Goal: Use online tool/utility: Utilize a website feature to perform a specific function

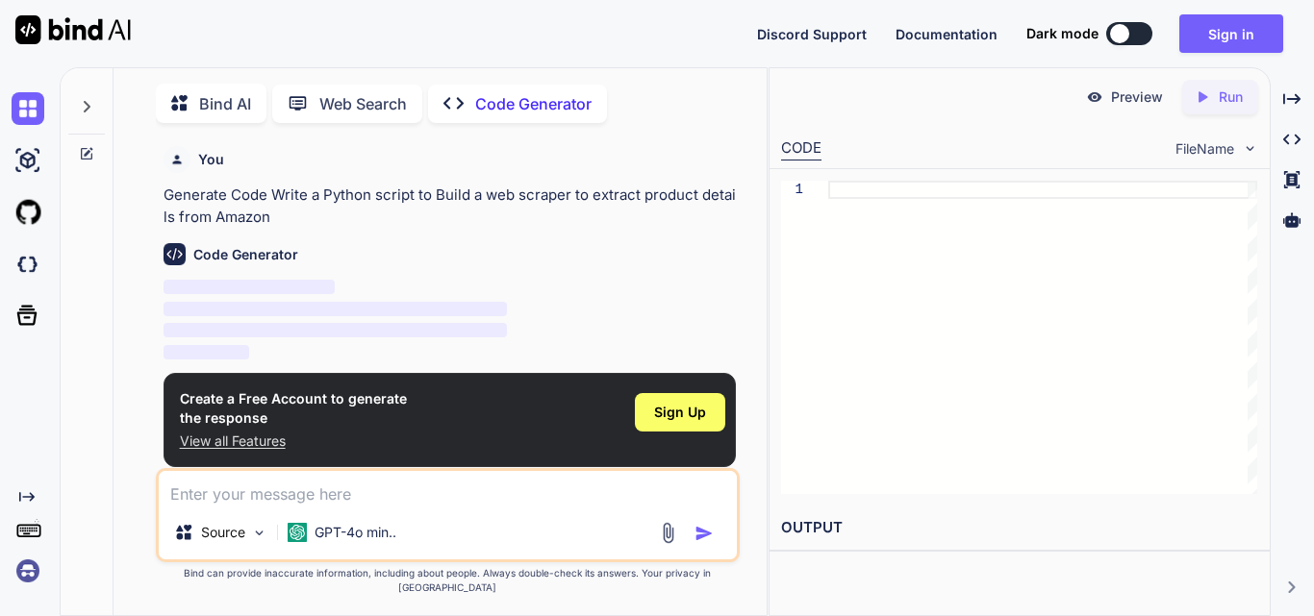
scroll to position [8, 0]
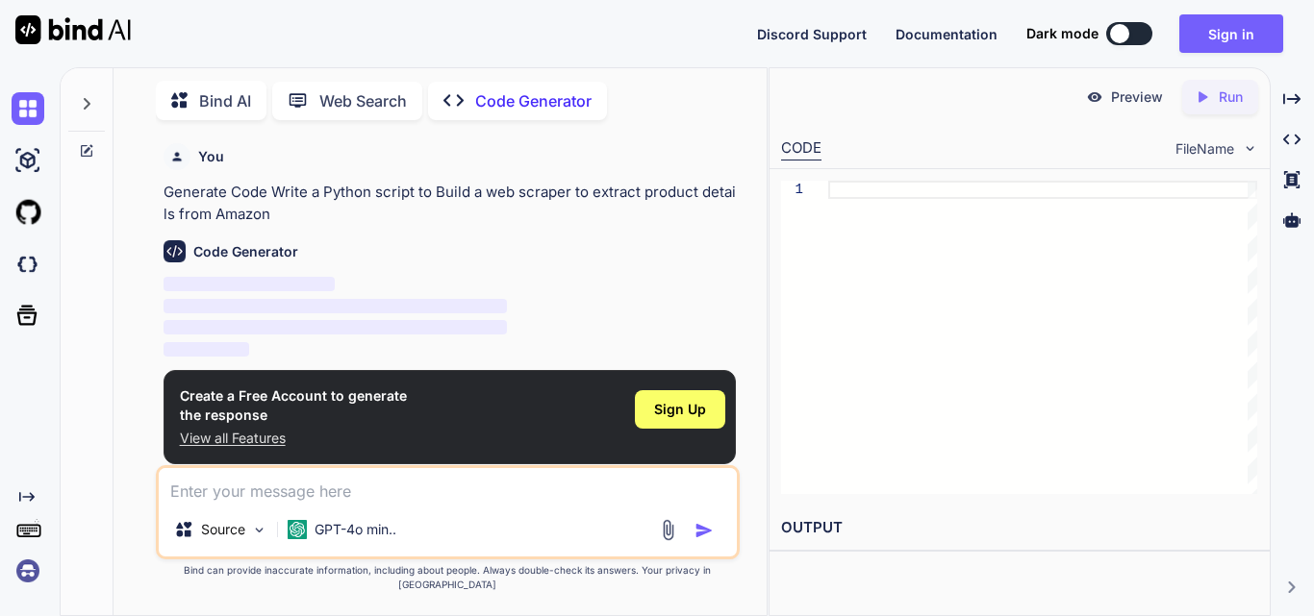
type textarea "x"
click at [251, 503] on textarea at bounding box center [448, 485] width 578 height 35
click at [268, 503] on textarea at bounding box center [448, 485] width 578 height 35
paste textarea "Can you please fix my code? The actual command is wrong, I might get an error."
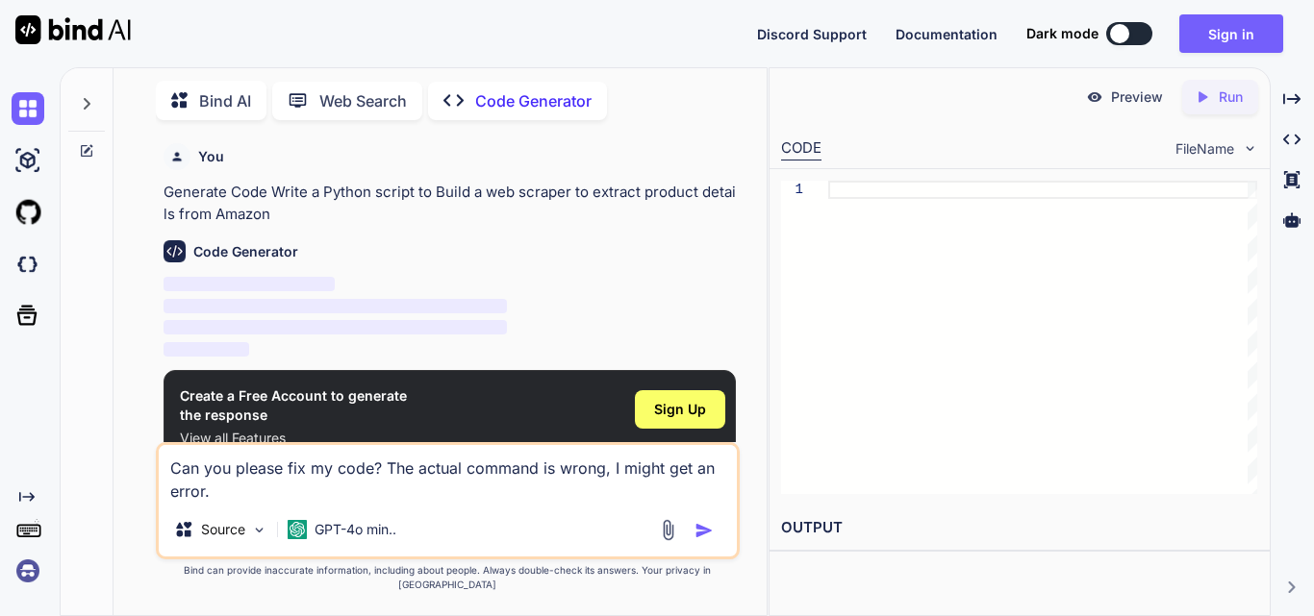
paste textarea "#!/usr/bin/env python3 """ GSM Dancer Unlock Tool - Enhanced Edition Fixed vers…"
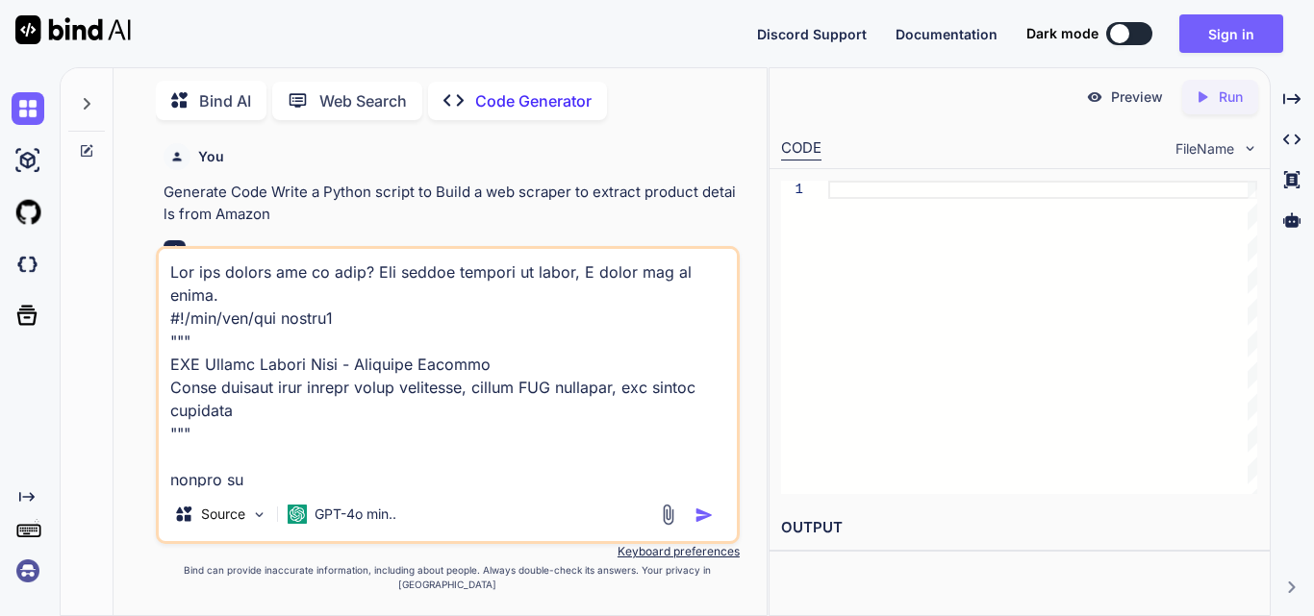
scroll to position [71950, 0]
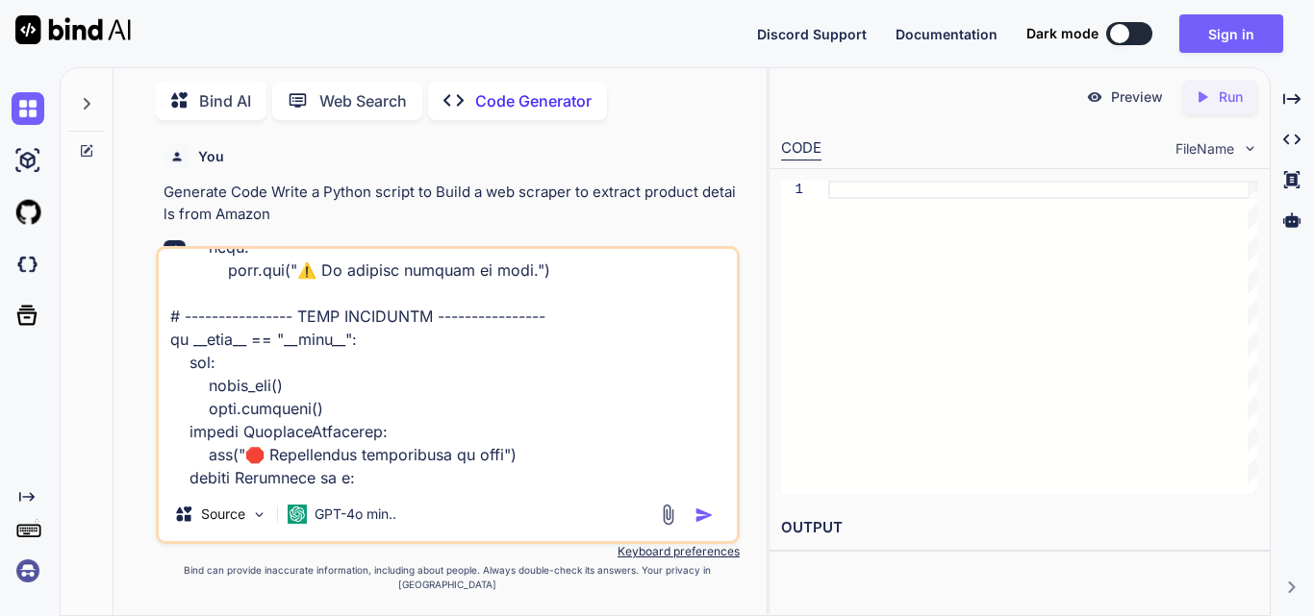
click at [700, 525] on img "button" at bounding box center [703, 515] width 19 height 19
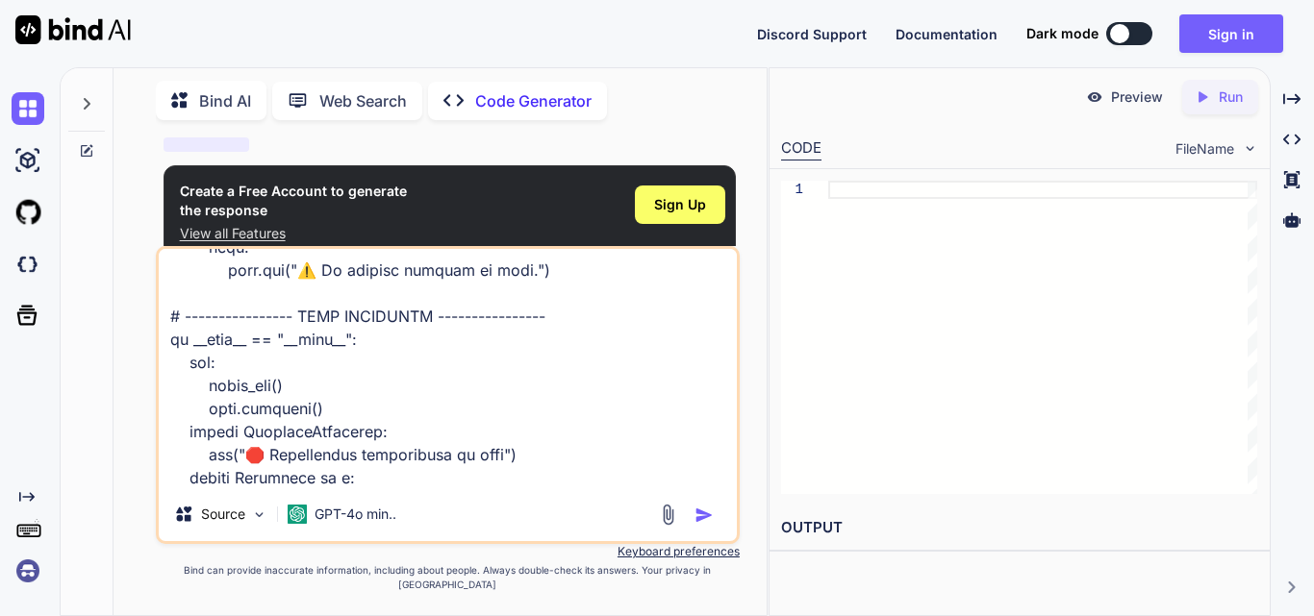
scroll to position [214, 0]
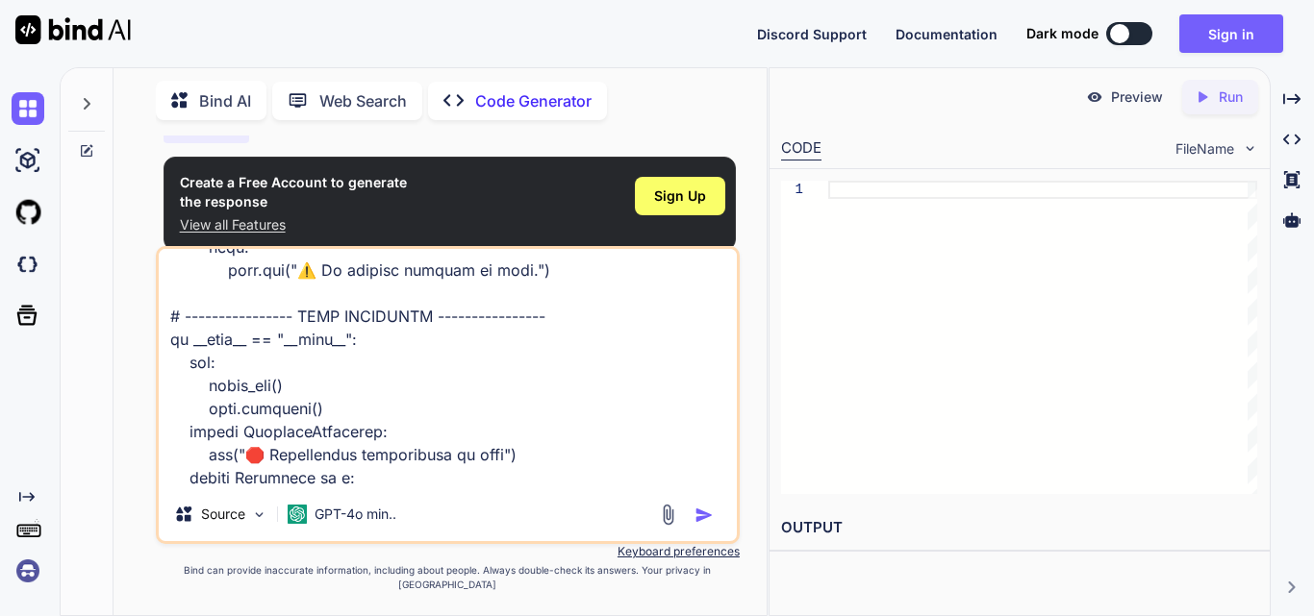
click at [699, 525] on img "button" at bounding box center [703, 515] width 19 height 19
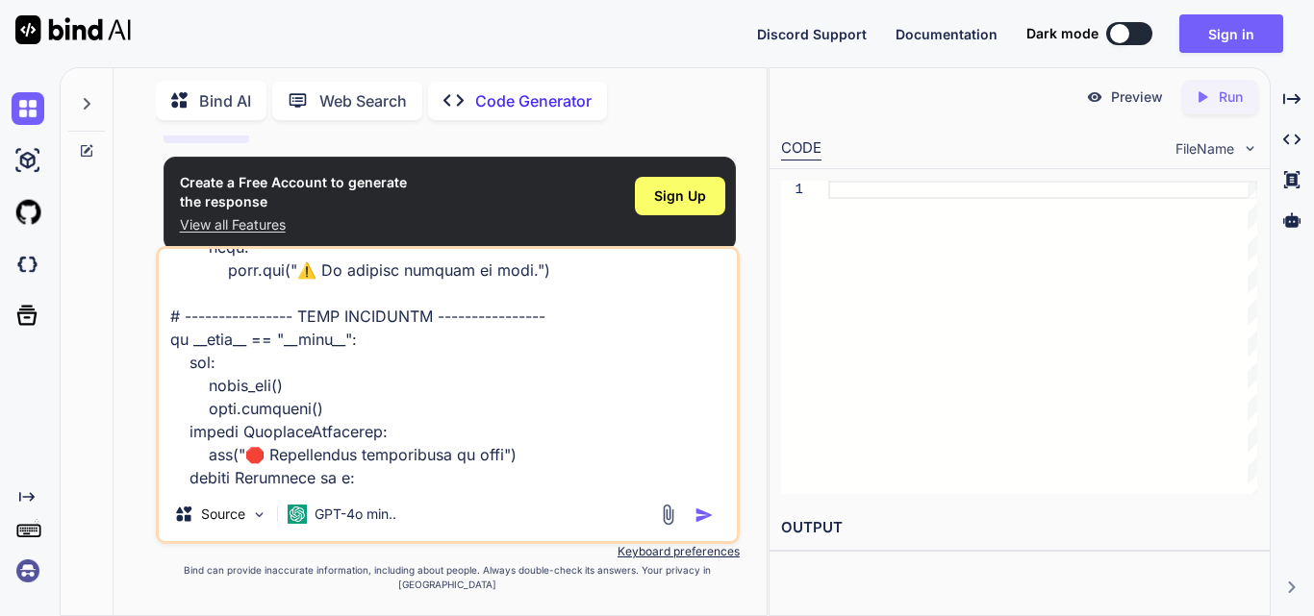
click at [699, 525] on img "button" at bounding box center [703, 515] width 19 height 19
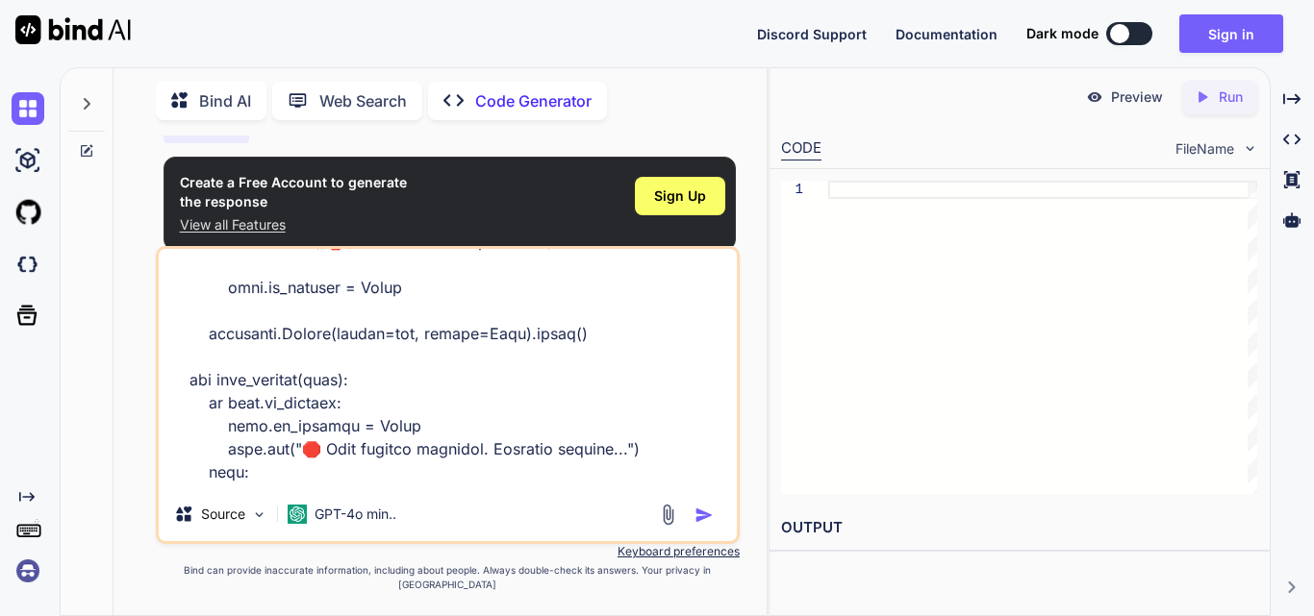
scroll to position [71951, 0]
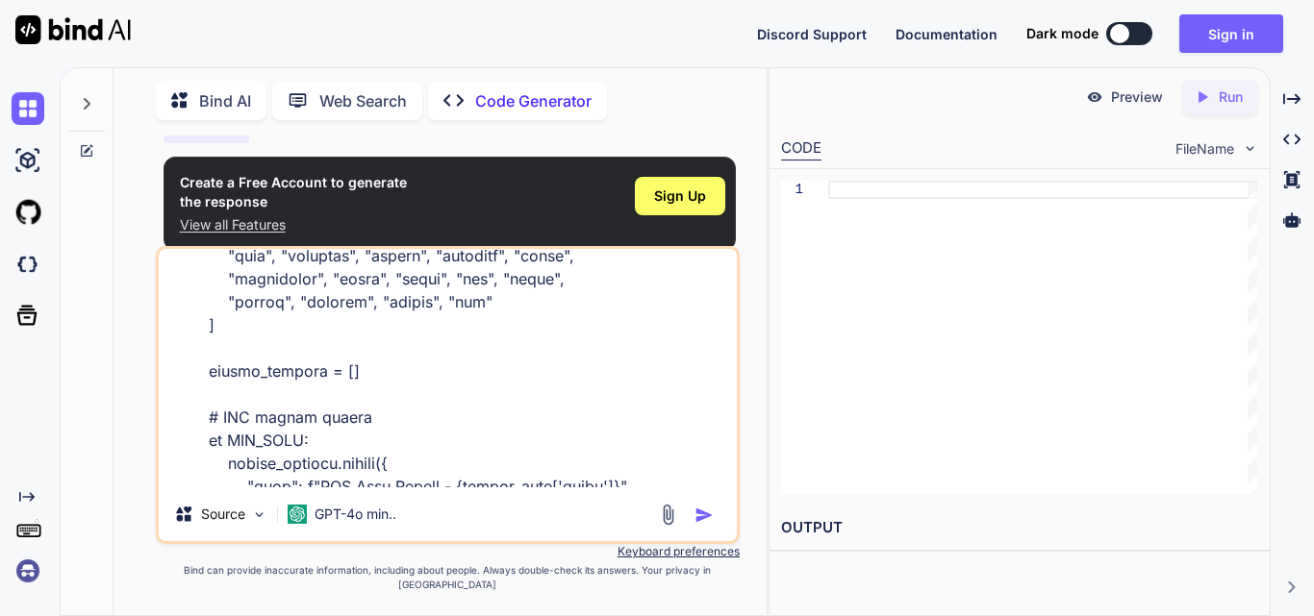
drag, startPoint x: 345, startPoint y: 411, endPoint x: 160, endPoint y: 169, distance: 304.5
click at [160, 169] on div "You Generate Code Write a Python script to Build a web scraper to extract produ…" at bounding box center [448, 376] width 584 height 480
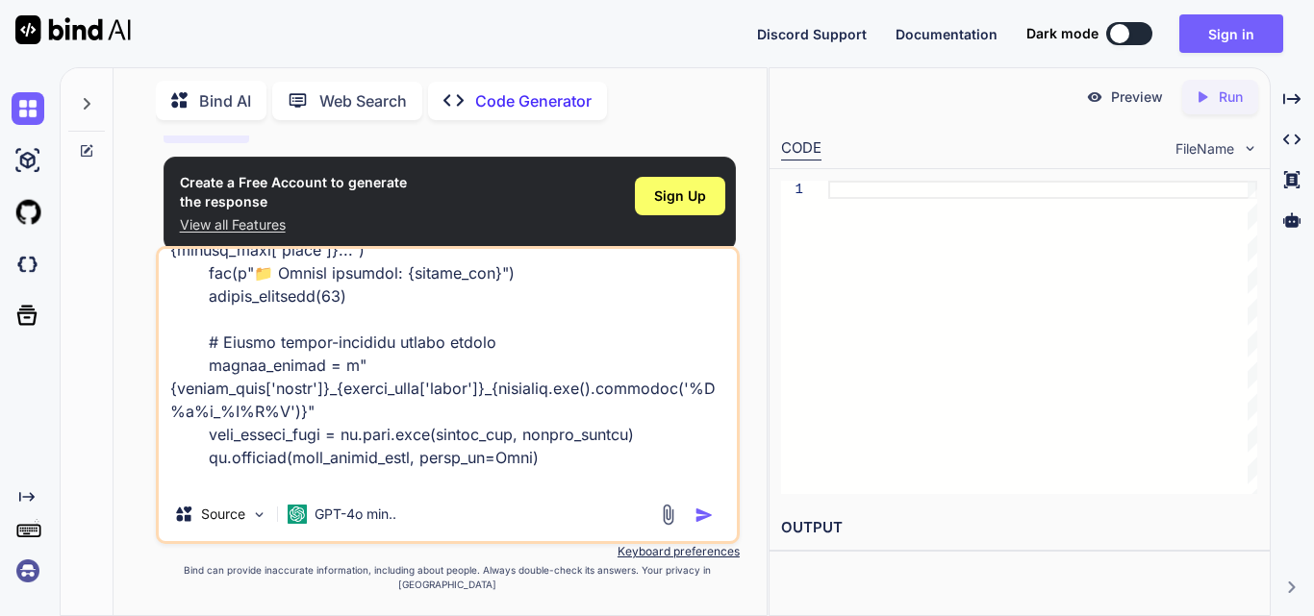
click at [539, 101] on p "Code Generator" at bounding box center [533, 100] width 116 height 23
click at [516, 95] on p "Code Generator" at bounding box center [533, 100] width 116 height 23
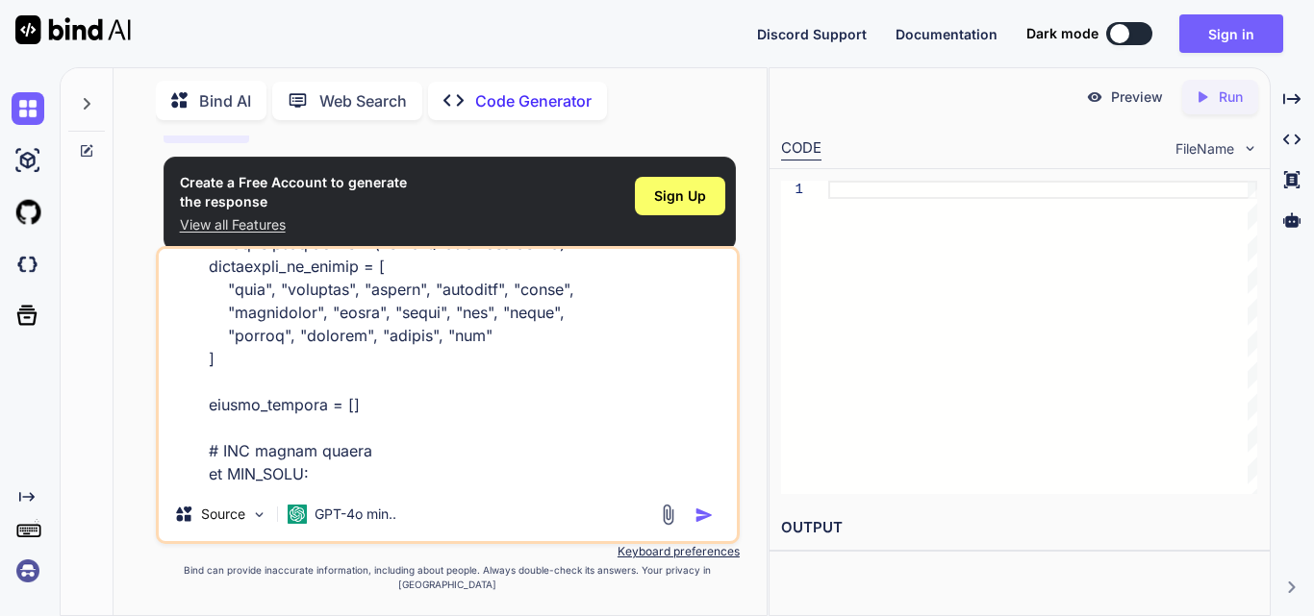
scroll to position [51096, 0]
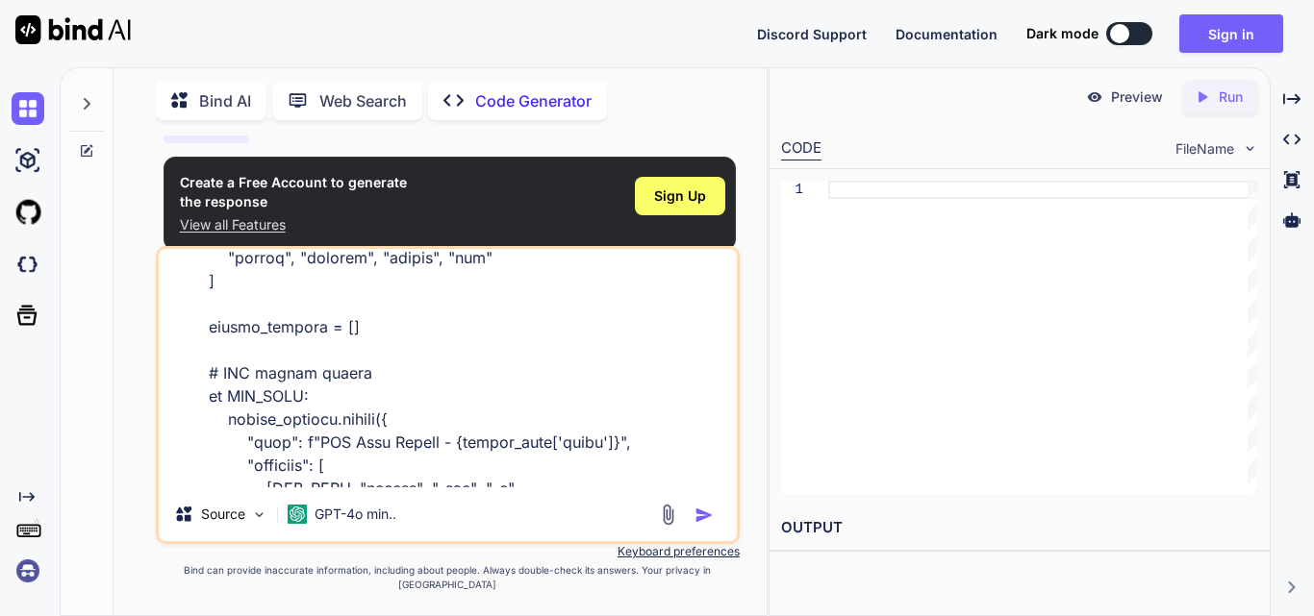
click at [518, 95] on p "Code Generator" at bounding box center [533, 100] width 116 height 23
click at [519, 95] on p "Code Generator" at bounding box center [533, 100] width 116 height 23
click at [521, 94] on p "Code Generator" at bounding box center [533, 100] width 116 height 23
click at [521, 93] on p "Code Generator" at bounding box center [533, 100] width 116 height 23
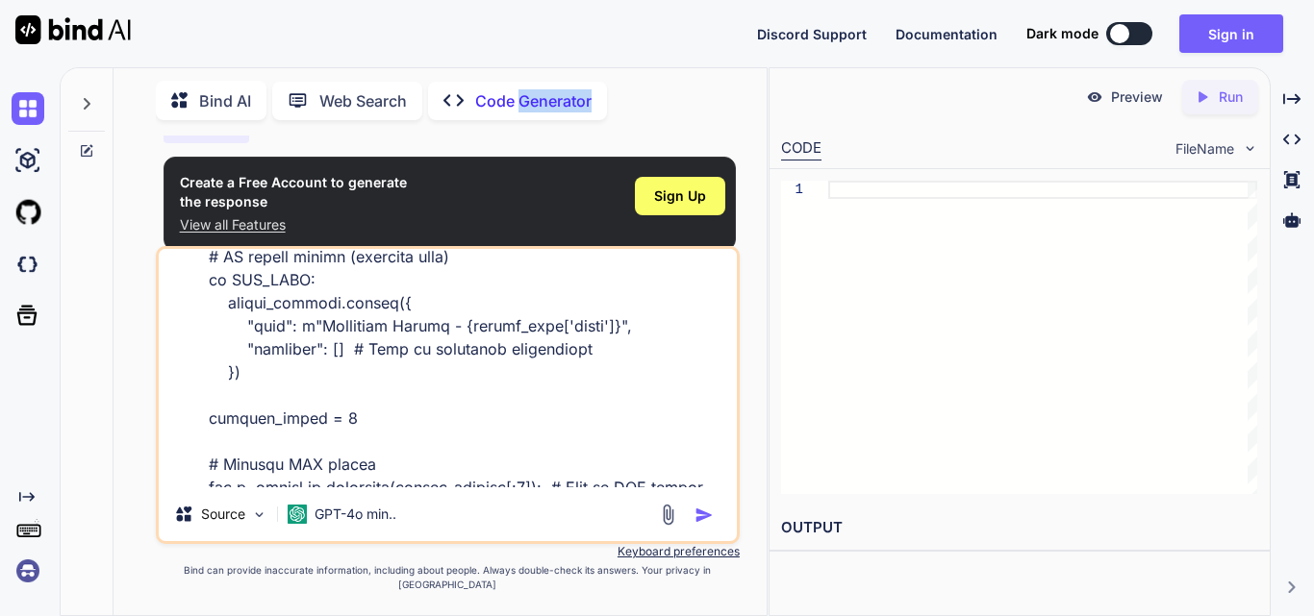
scroll to position [51576, 0]
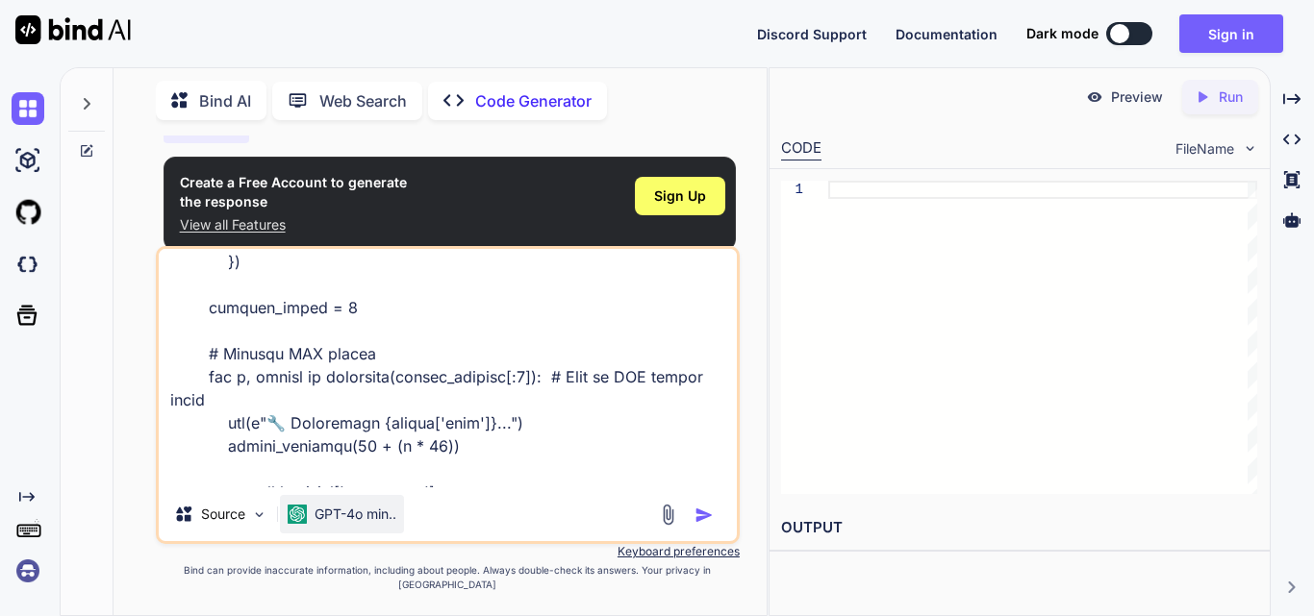
click at [349, 524] on p "GPT-4o min.." at bounding box center [355, 514] width 82 height 19
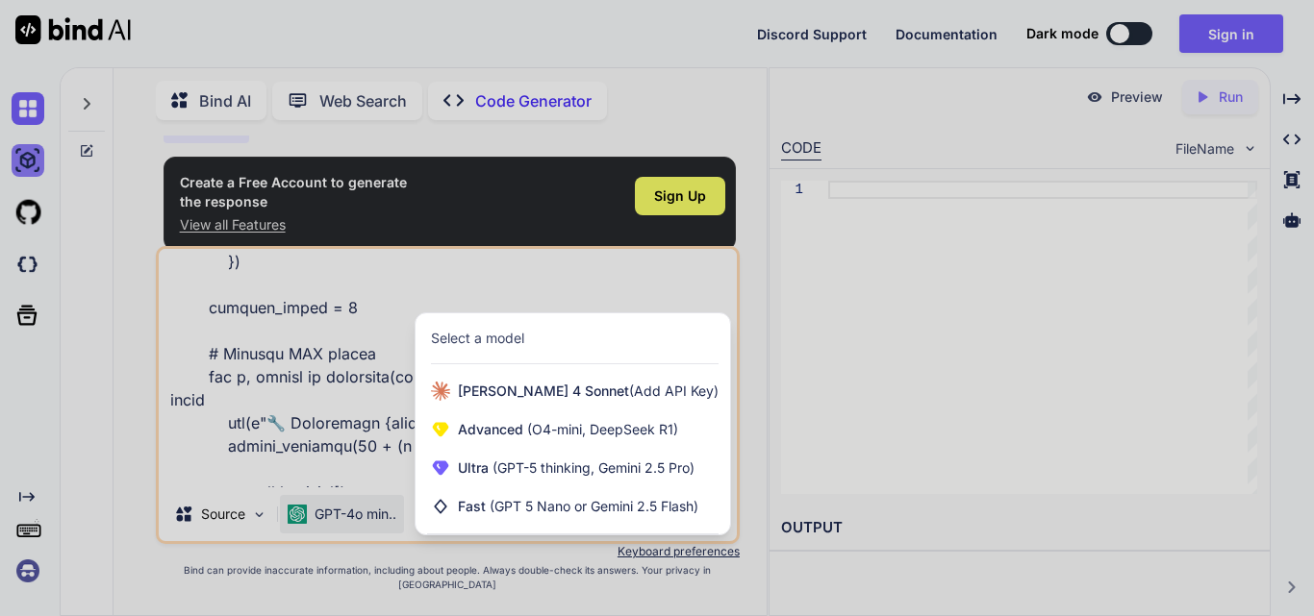
drag, startPoint x: 98, startPoint y: 343, endPoint x: 24, endPoint y: 162, distance: 196.3
click at [99, 343] on div at bounding box center [657, 308] width 1314 height 616
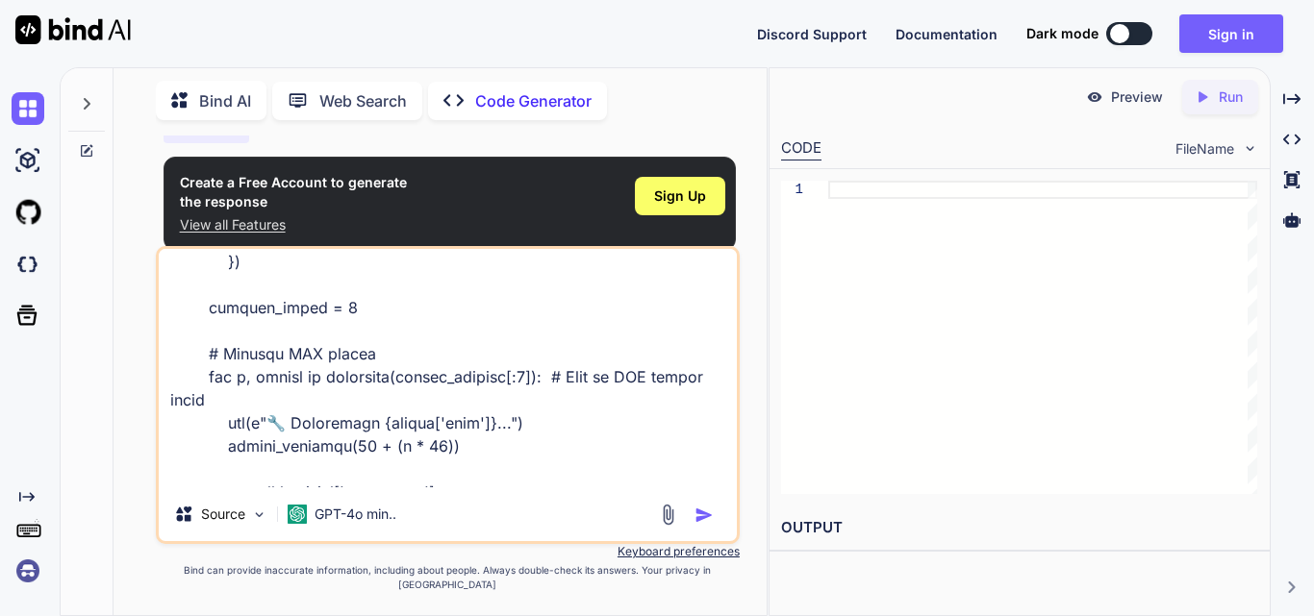
click at [704, 525] on img "button" at bounding box center [703, 515] width 19 height 19
click at [703, 525] on img "button" at bounding box center [703, 515] width 19 height 19
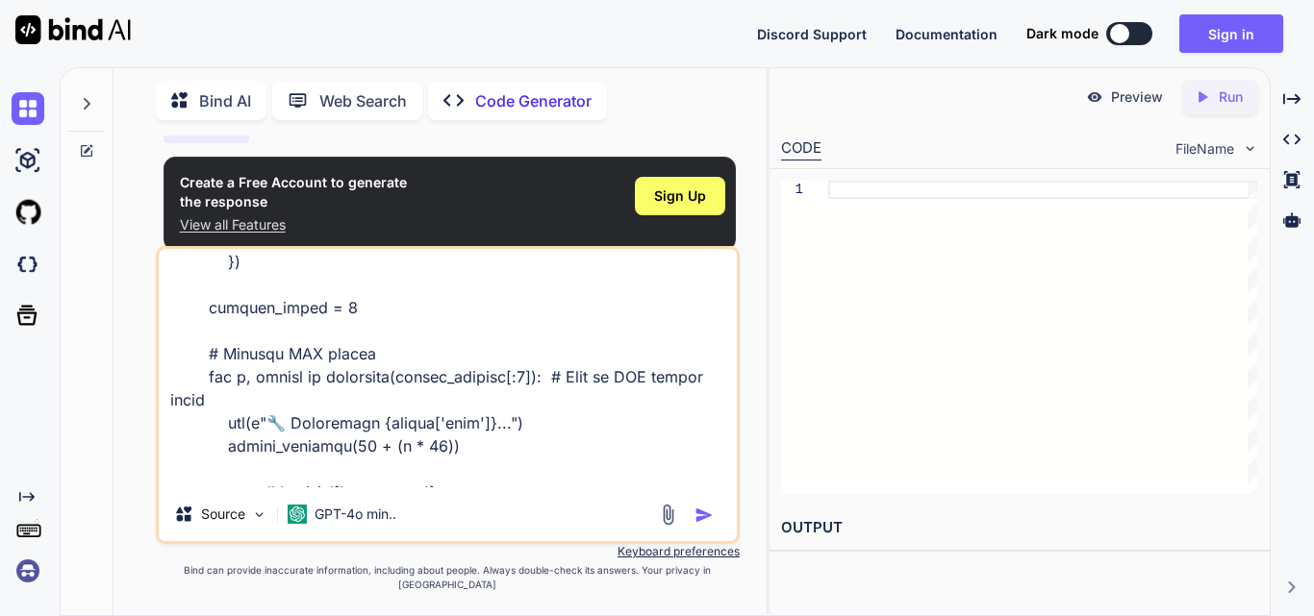
click at [703, 525] on img "button" at bounding box center [703, 515] width 19 height 19
click at [700, 525] on img "button" at bounding box center [703, 515] width 19 height 19
click at [663, 526] on img at bounding box center [668, 515] width 22 height 22
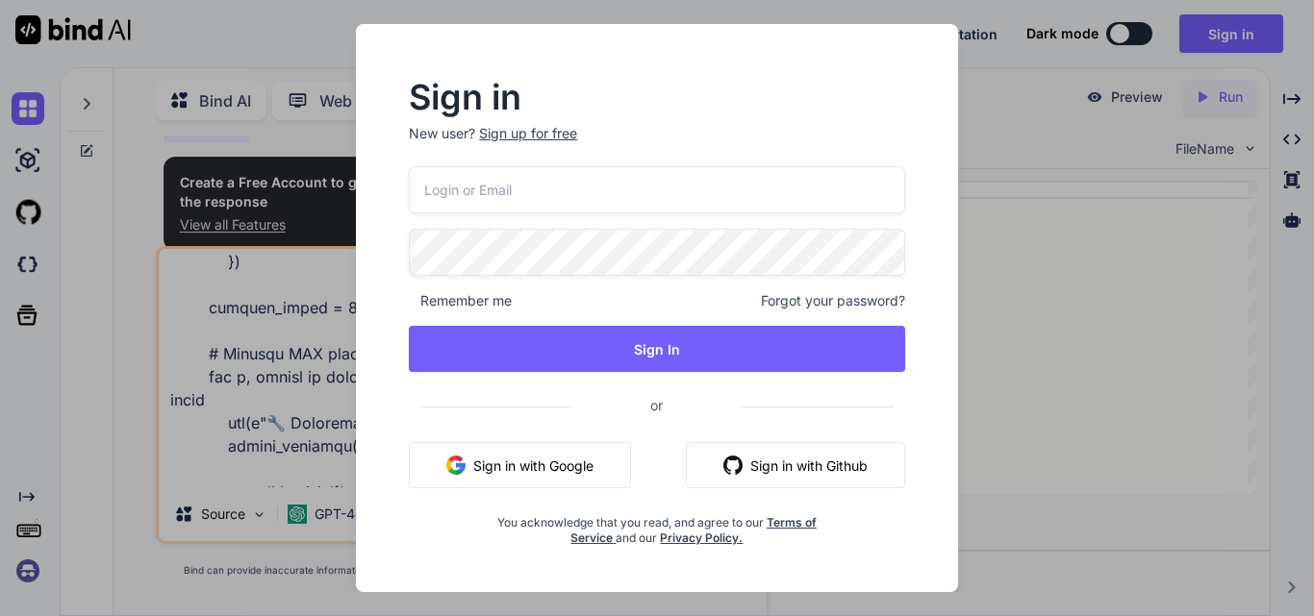
click at [319, 484] on div "Sign in New user? Sign up for free Remember me Forgot your password? Sign In or…" at bounding box center [657, 308] width 1314 height 616
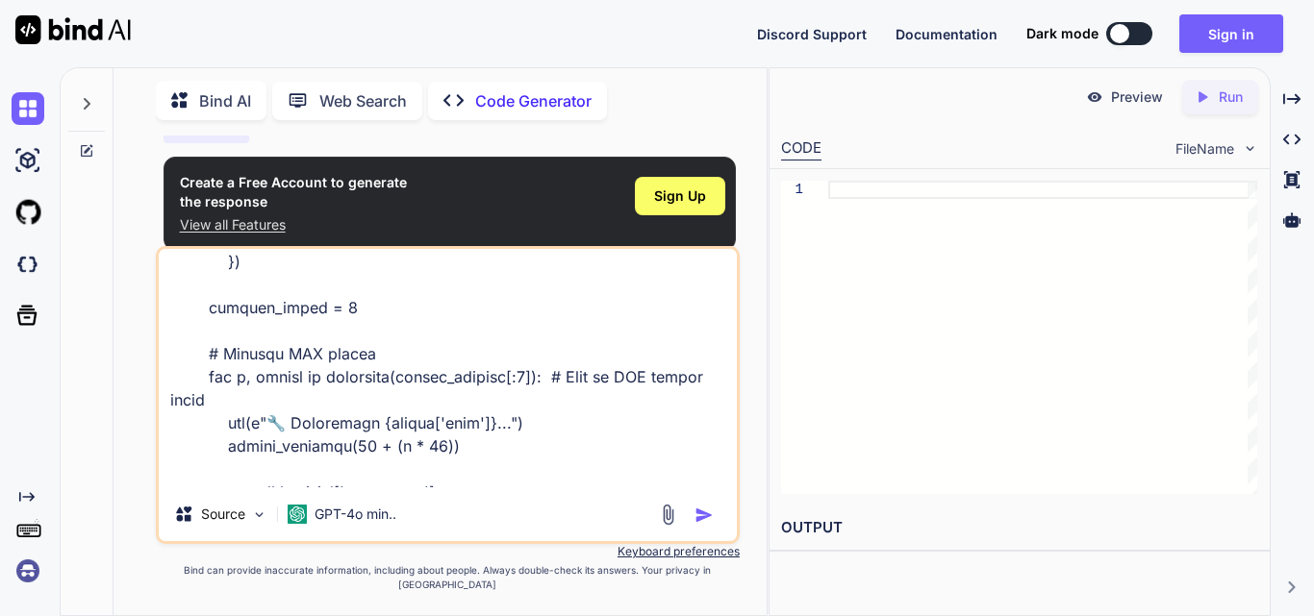
click at [705, 525] on img "button" at bounding box center [703, 515] width 19 height 19
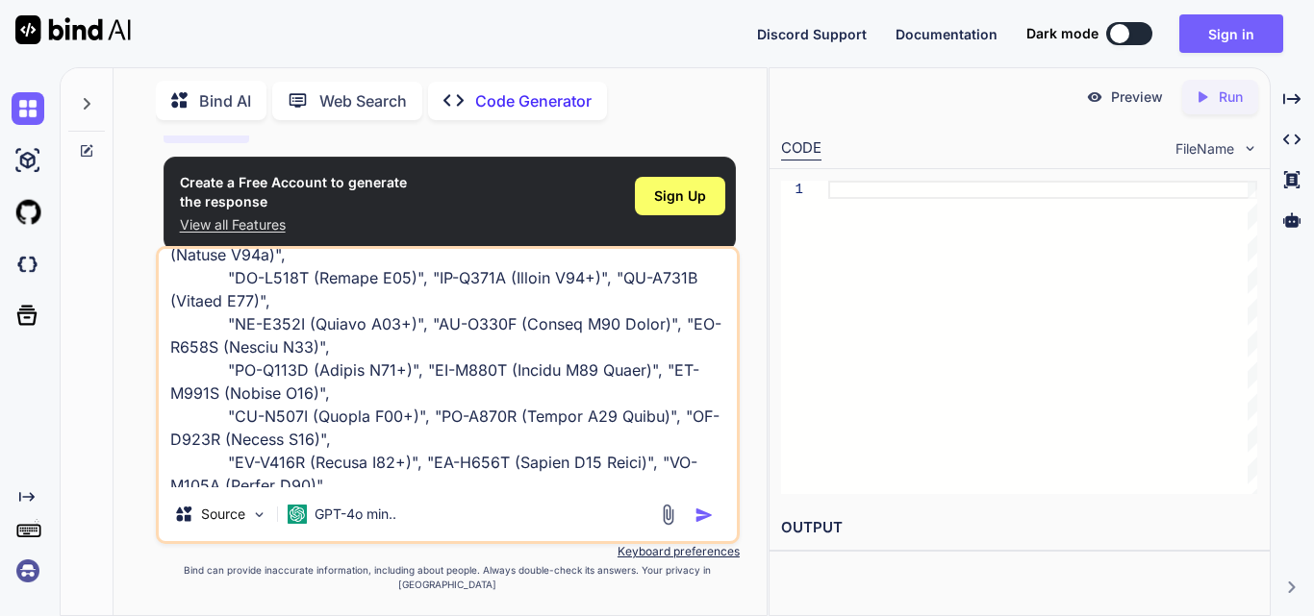
scroll to position [0, 0]
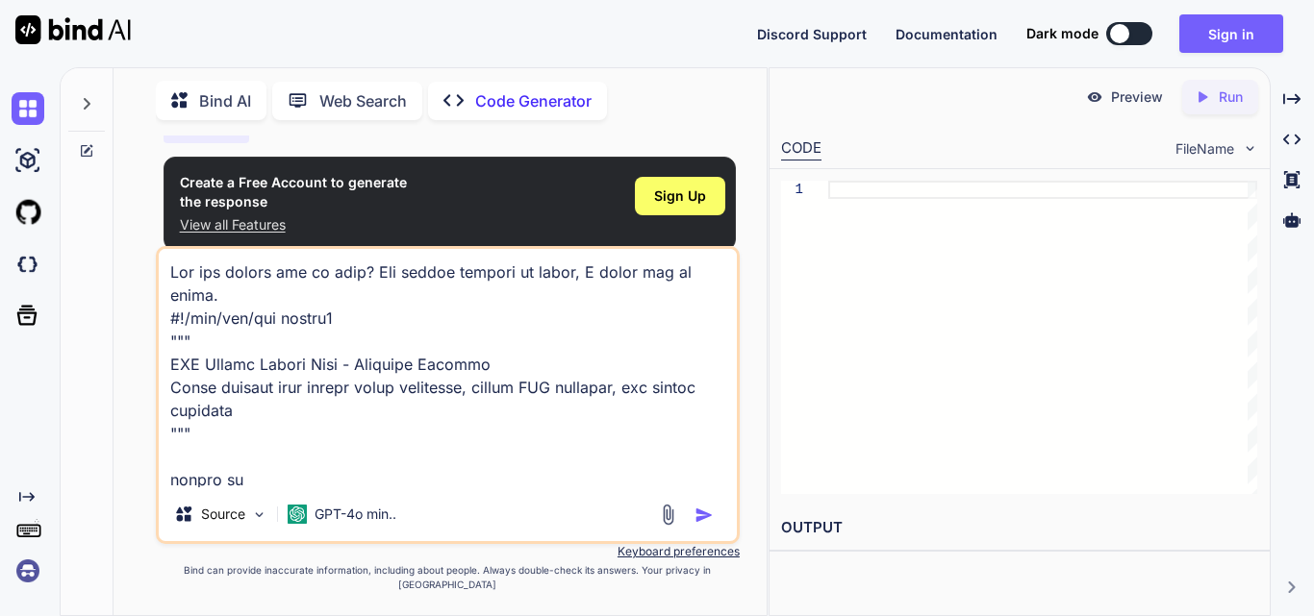
drag, startPoint x: 447, startPoint y: 492, endPoint x: 59, endPoint y: 42, distance: 594.6
click at [59, 42] on div "Discord Support Documentation Dark mode Sign in Created with Pixso. Created wit…" at bounding box center [657, 308] width 1314 height 616
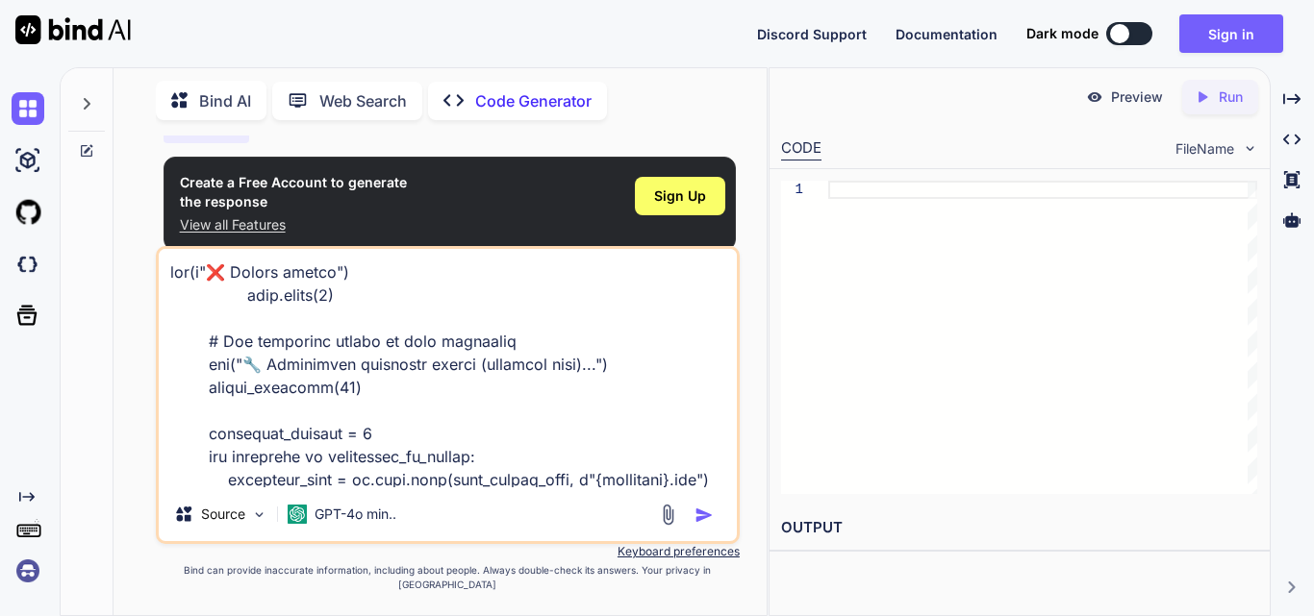
drag, startPoint x: 487, startPoint y: 489, endPoint x: 17, endPoint y: -84, distance: 740.1
click at [17, 0] on html "Discord Support Documentation Dark mode Sign in Created with Pixso. Created wit…" at bounding box center [657, 308] width 1314 height 616
type textarea "partition_file = os.path.join(full_backup_path, f"{partition}.img") # Try to ba…"
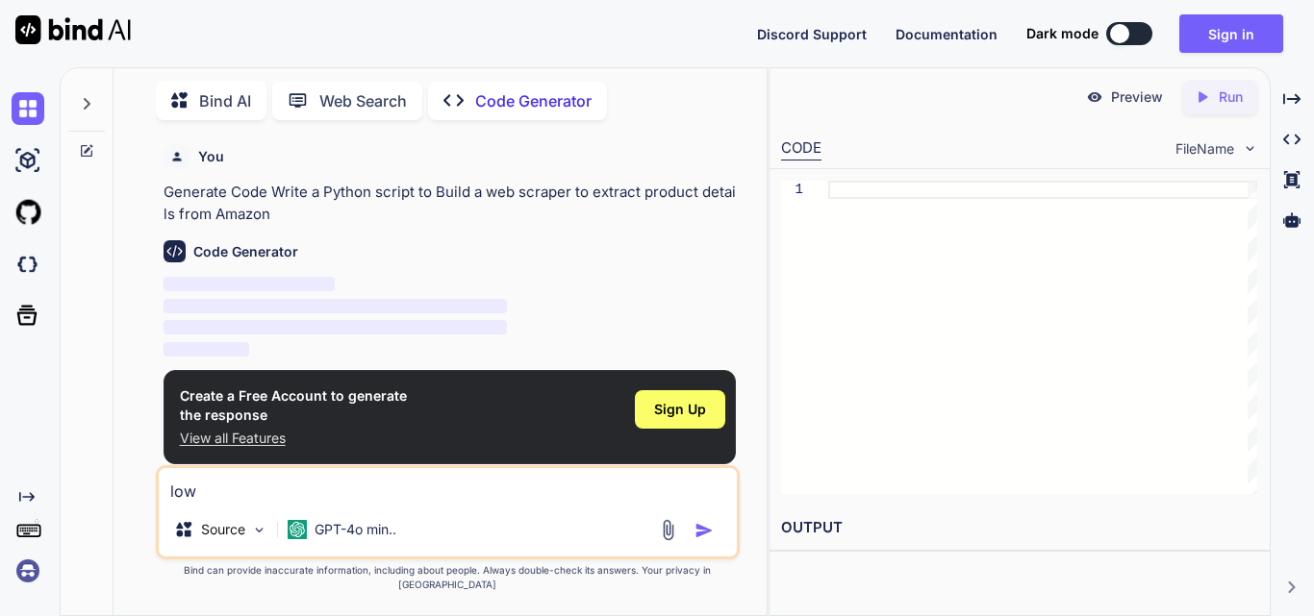
type textarea "low"
click at [705, 541] on img "button" at bounding box center [703, 530] width 19 height 19
click at [694, 521] on button "button" at bounding box center [707, 530] width 27 height 19
click at [244, 502] on textarea "low" at bounding box center [448, 485] width 578 height 35
type textarea "lowdvdvd"
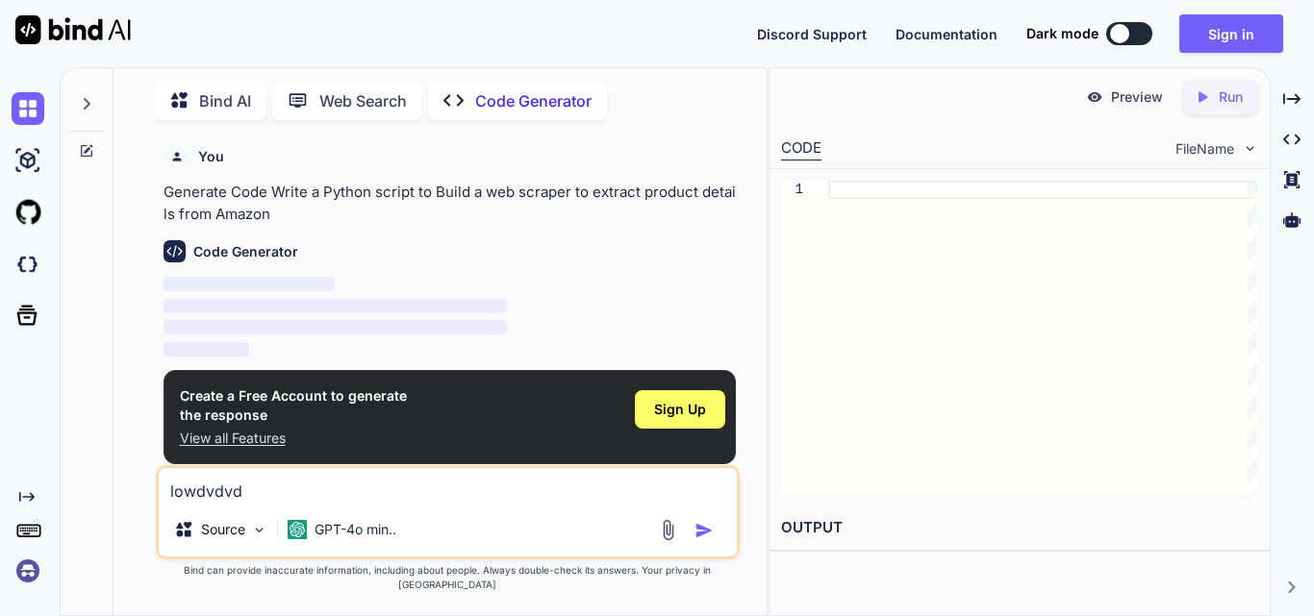
click at [702, 541] on img "button" at bounding box center [703, 530] width 19 height 19
